Goal: Task Accomplishment & Management: Manage account settings

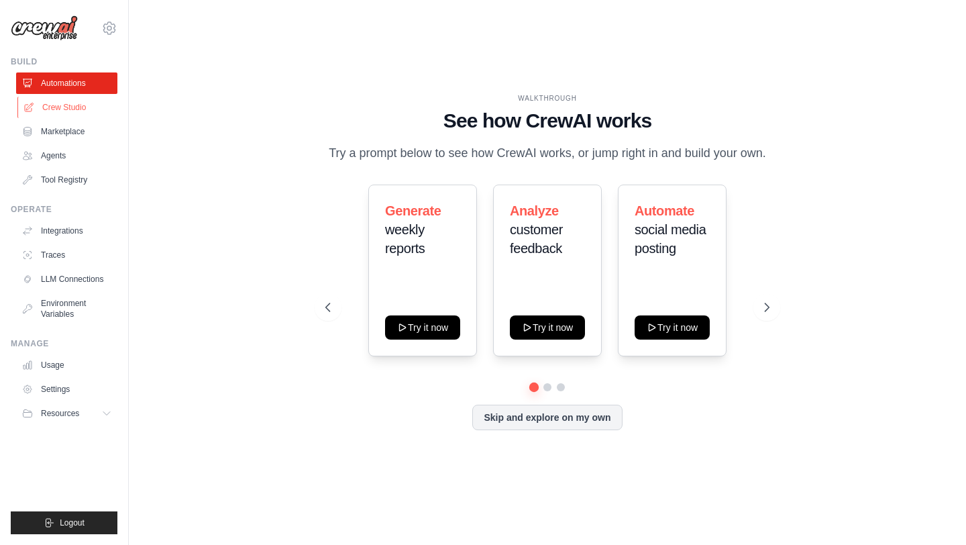
click at [74, 107] on link "Crew Studio" at bounding box center [67, 107] width 101 height 21
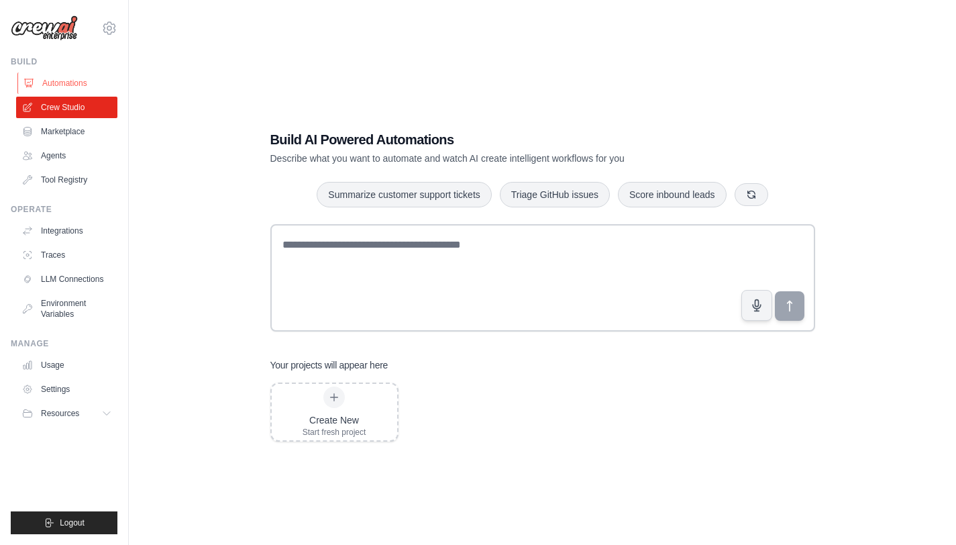
click at [68, 85] on link "Automations" at bounding box center [67, 82] width 101 height 21
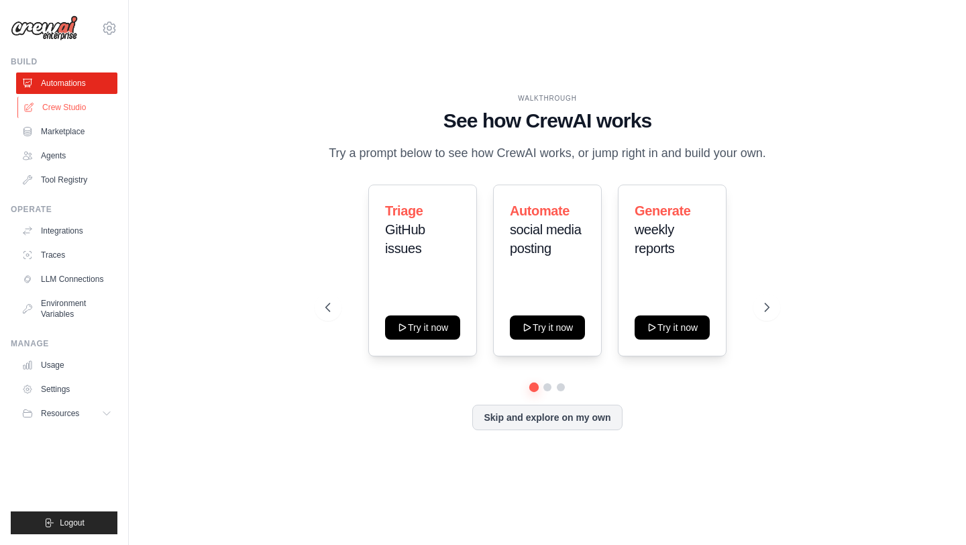
click at [70, 106] on link "Crew Studio" at bounding box center [67, 107] width 101 height 21
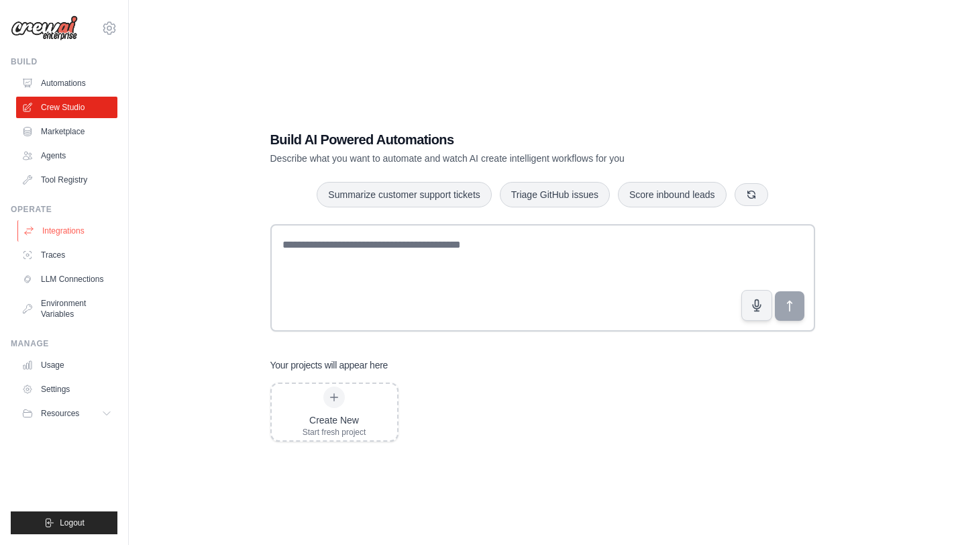
click at [83, 227] on link "Integrations" at bounding box center [67, 230] width 101 height 21
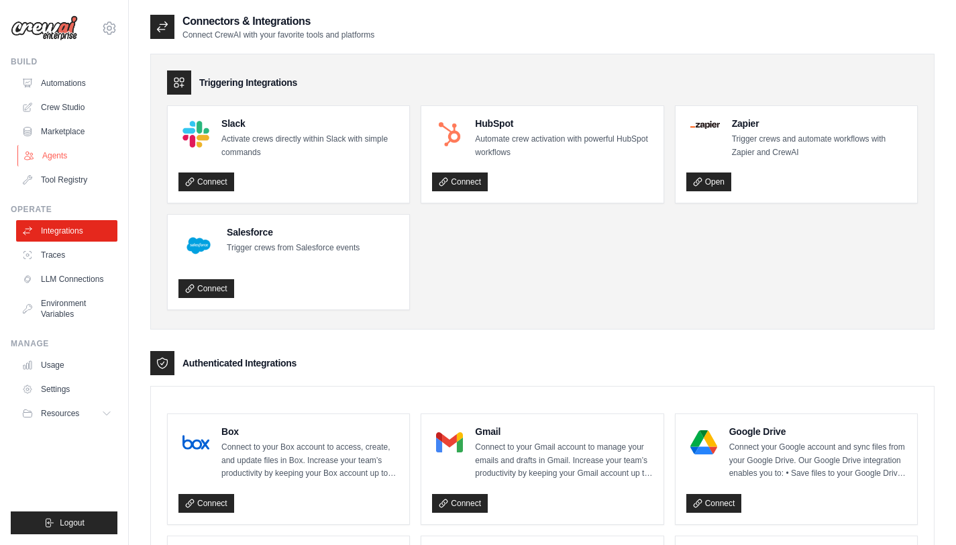
click at [66, 158] on link "Agents" at bounding box center [67, 155] width 101 height 21
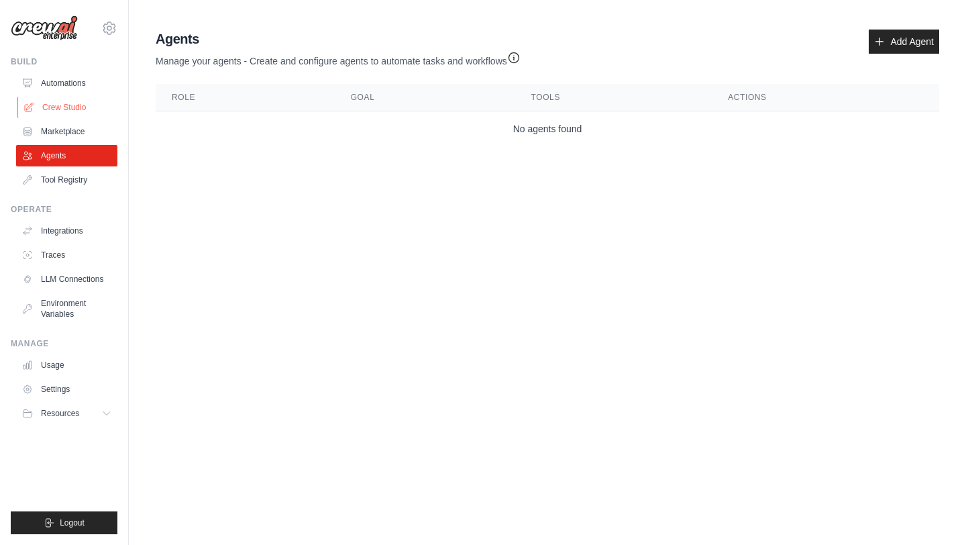
click at [81, 108] on link "Crew Studio" at bounding box center [67, 107] width 101 height 21
click at [77, 109] on link "Crew Studio" at bounding box center [67, 107] width 101 height 21
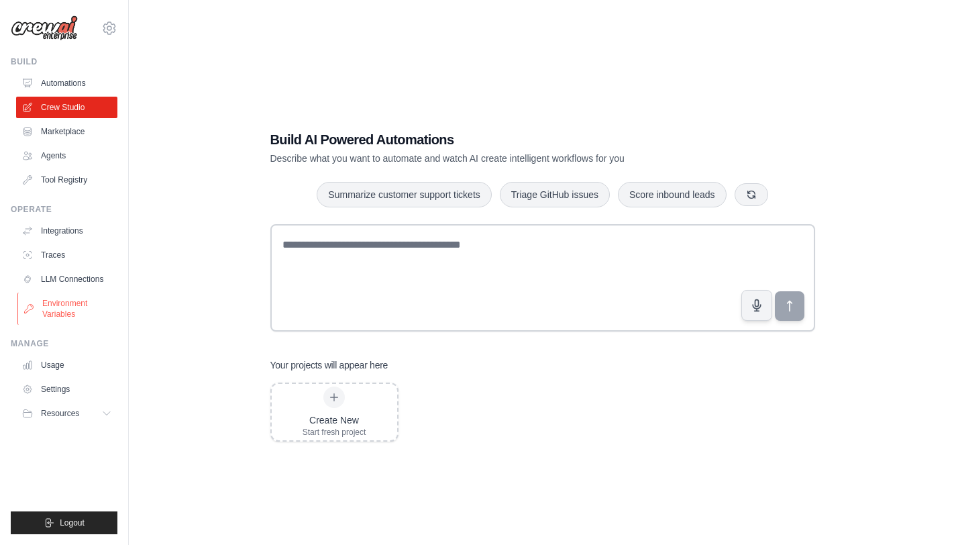
click at [75, 312] on link "Environment Variables" at bounding box center [67, 309] width 101 height 32
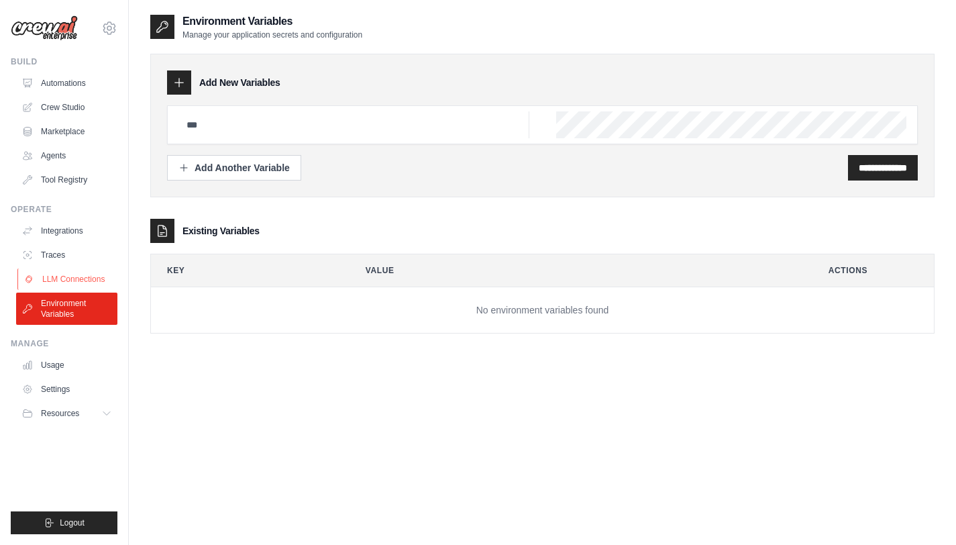
click at [98, 278] on link "LLM Connections" at bounding box center [67, 278] width 101 height 21
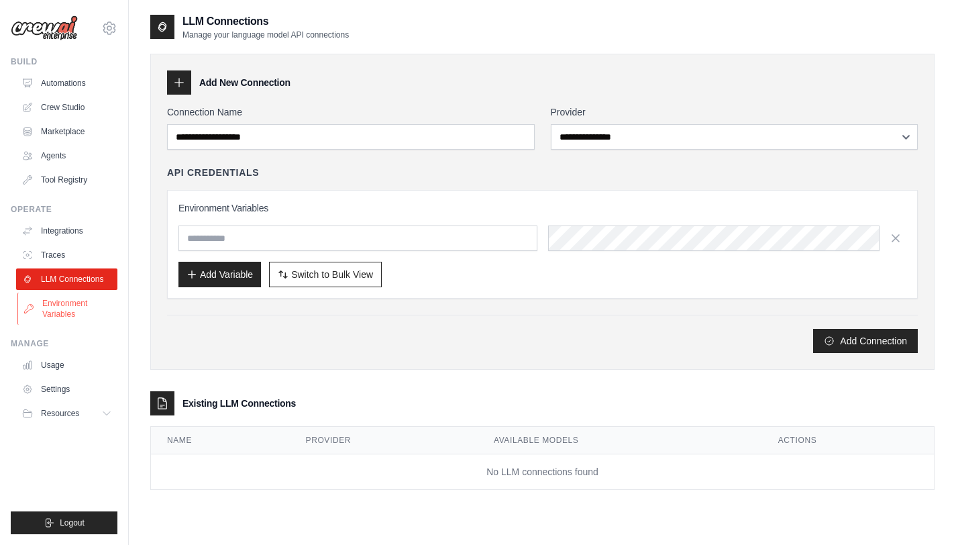
click at [76, 307] on link "Environment Variables" at bounding box center [67, 309] width 101 height 32
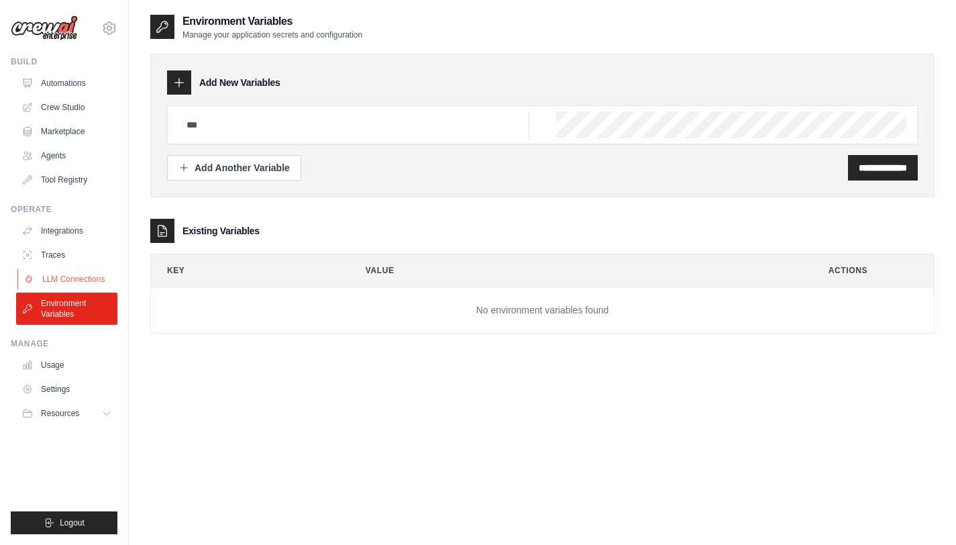
click at [81, 281] on link "LLM Connections" at bounding box center [67, 278] width 101 height 21
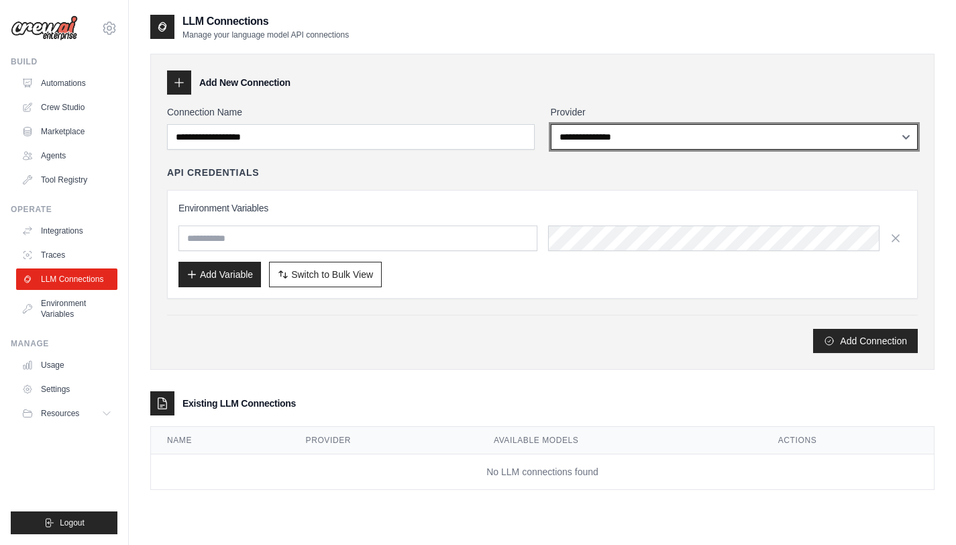
click at [856, 142] on select "**********" at bounding box center [735, 137] width 368 height 26
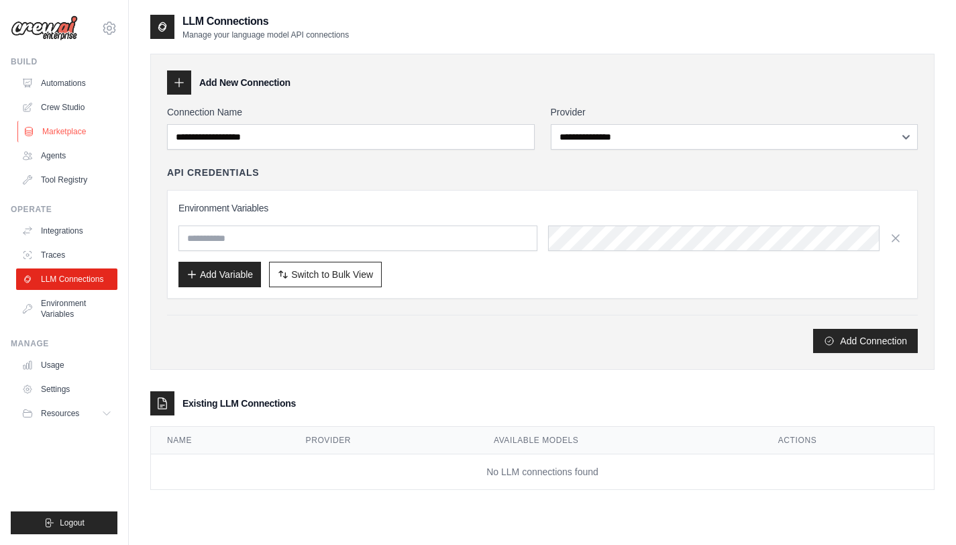
click at [84, 129] on link "Marketplace" at bounding box center [67, 131] width 101 height 21
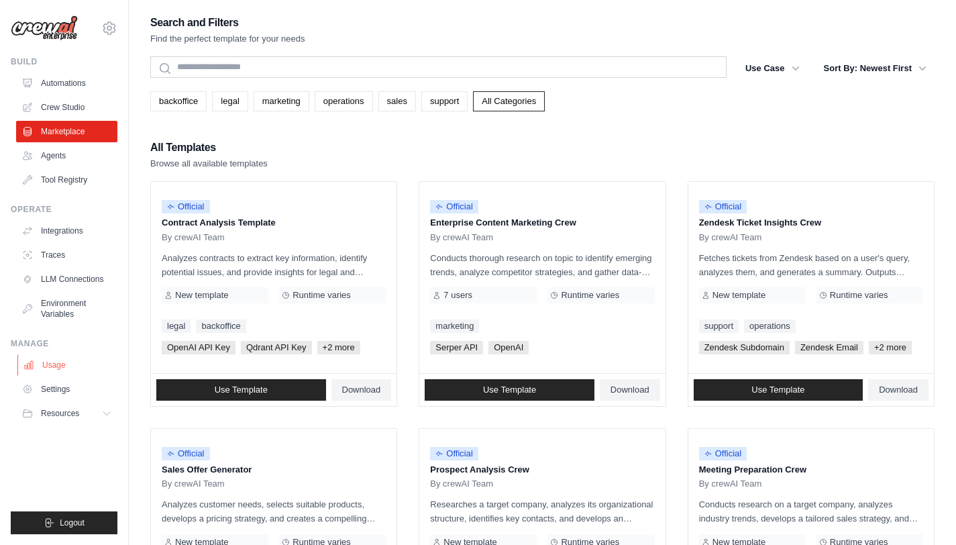
click at [61, 369] on link "Usage" at bounding box center [67, 364] width 101 height 21
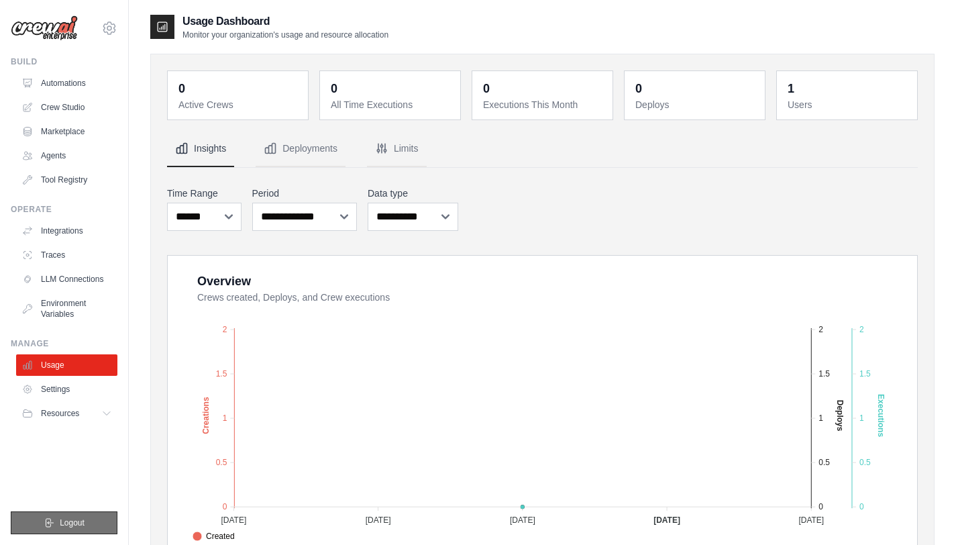
click at [92, 520] on button "Logout" at bounding box center [64, 522] width 107 height 23
click at [89, 417] on button "Resources" at bounding box center [67, 413] width 101 height 21
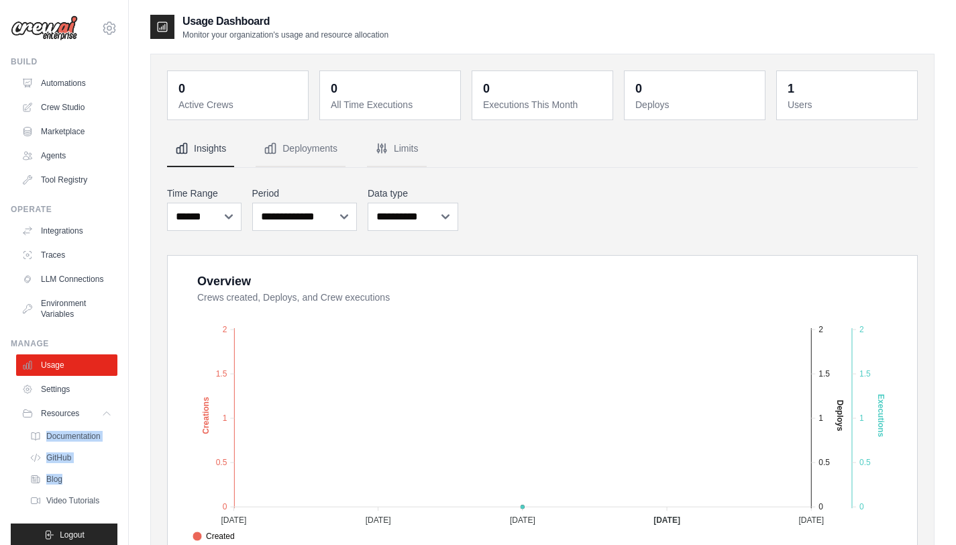
drag, startPoint x: 114, startPoint y: 423, endPoint x: 117, endPoint y: 499, distance: 75.9
click at [117, 499] on div "meenakshiraina.deligence@gmail.com Settings Build Automations Crew Studio Marke…" at bounding box center [64, 272] width 129 height 545
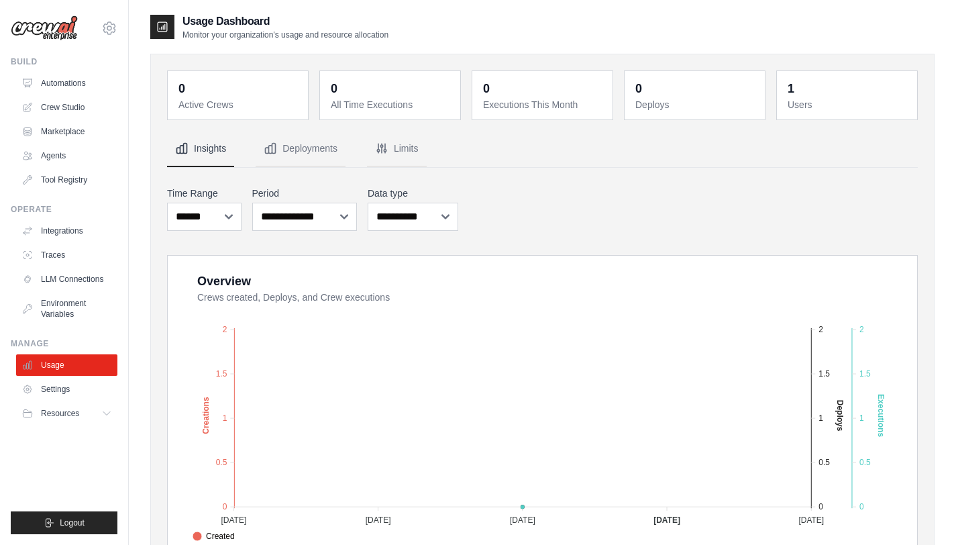
click at [120, 429] on div "meenakshiraina.deligence@gmail.com Settings Build Automations Crew Studio Marke…" at bounding box center [64, 272] width 129 height 545
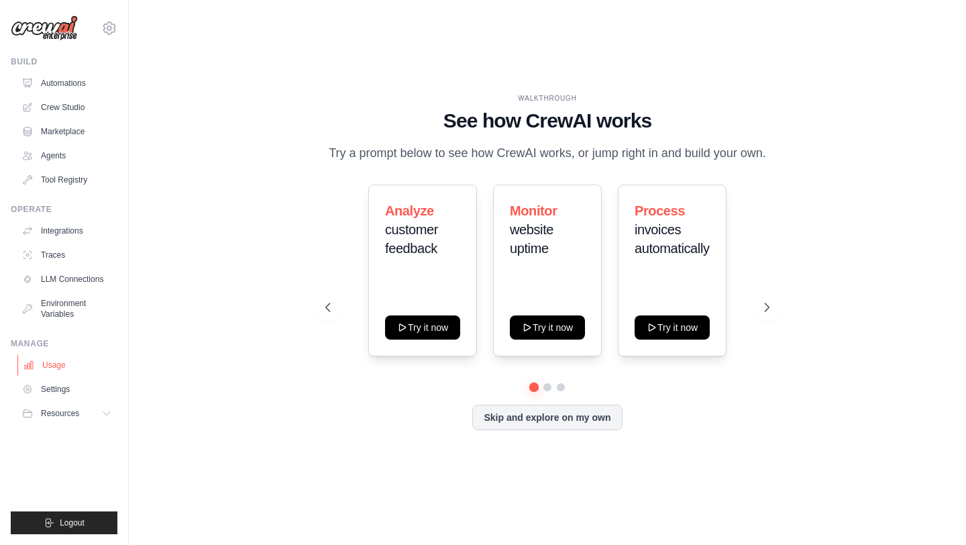
click at [63, 361] on link "Usage" at bounding box center [67, 364] width 101 height 21
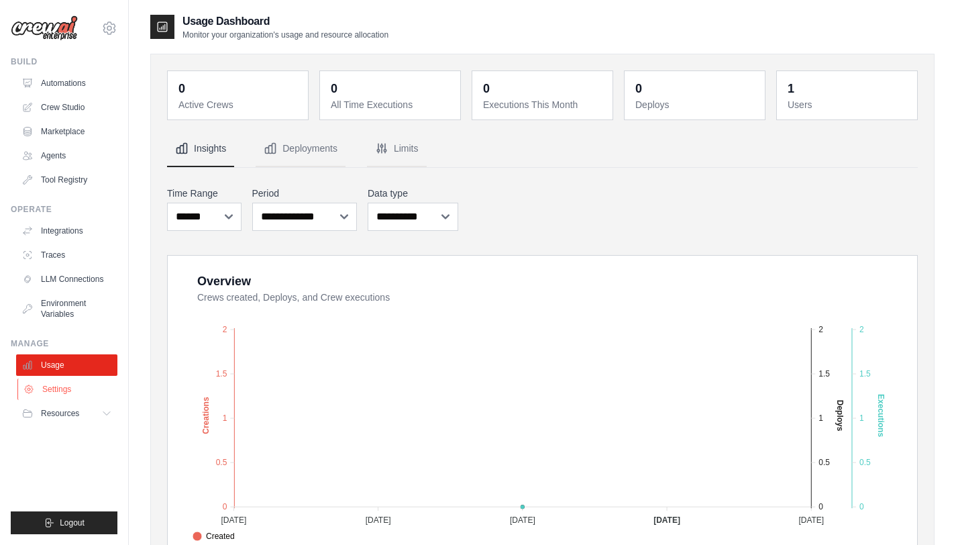
click at [74, 390] on link "Settings" at bounding box center [67, 388] width 101 height 21
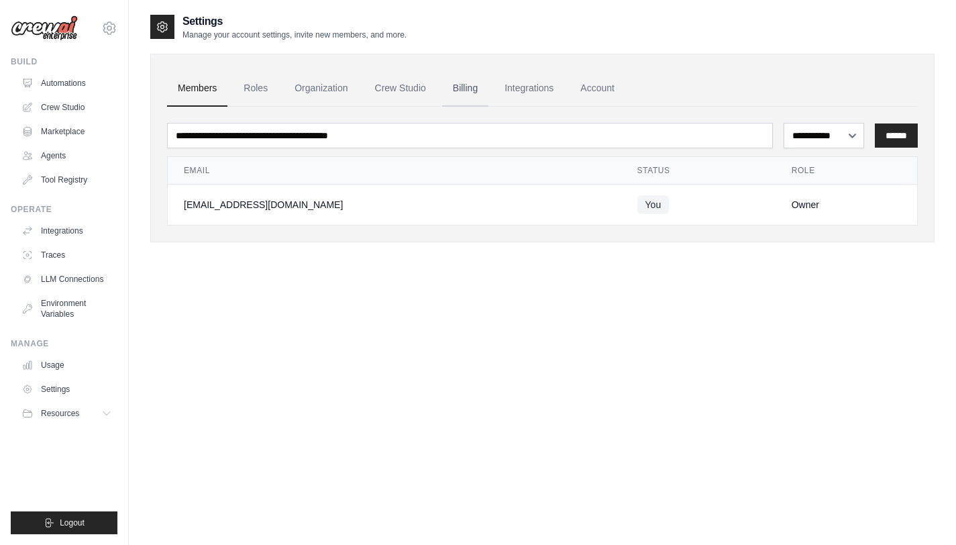
click at [476, 88] on link "Billing" at bounding box center [465, 88] width 46 height 36
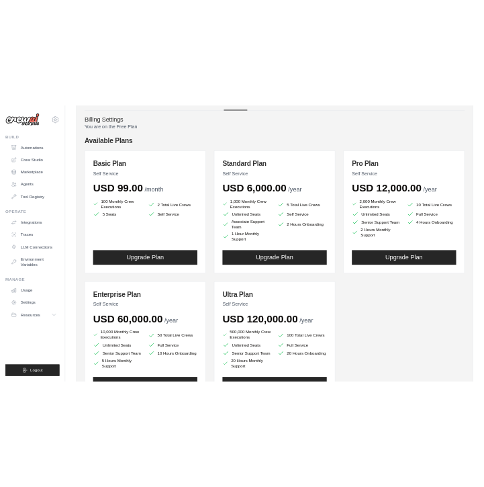
scroll to position [99, 0]
